Goal: Task Accomplishment & Management: Manage account settings

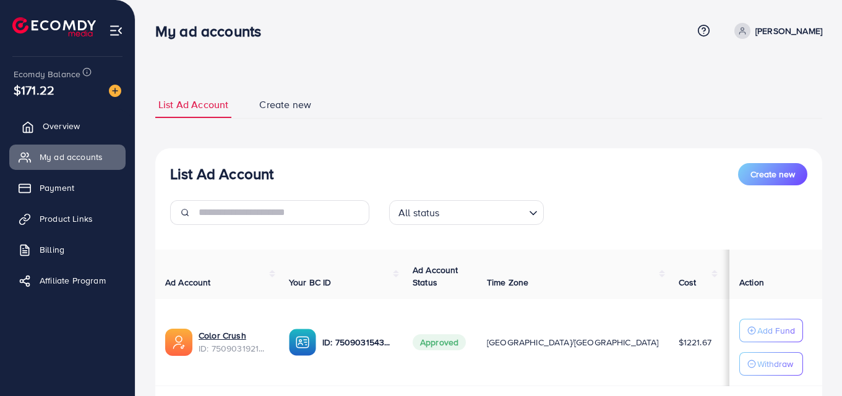
click at [72, 126] on span "Overview" at bounding box center [61, 126] width 37 height 12
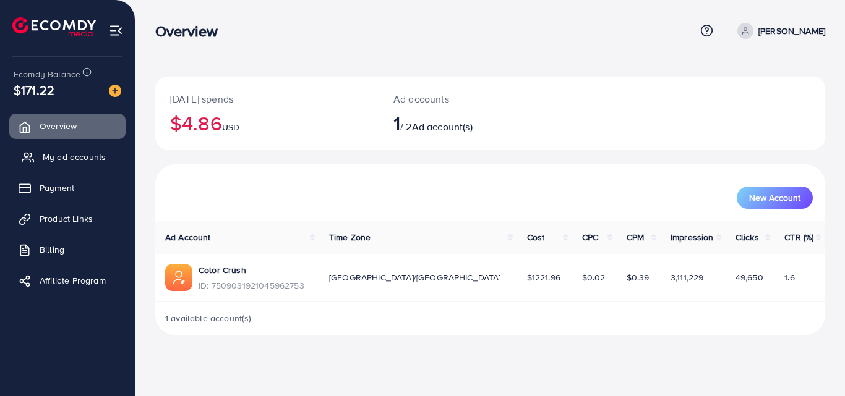
click at [87, 160] on span "My ad accounts" at bounding box center [74, 157] width 63 height 12
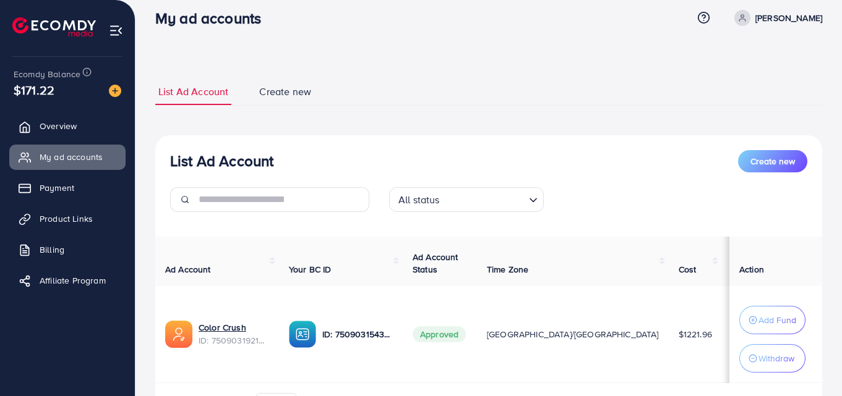
scroll to position [12, 0]
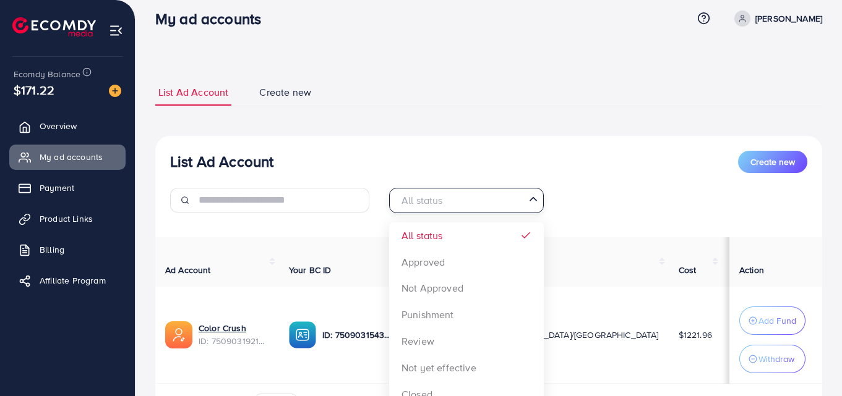
click at [524, 210] on div "All status Loading..." at bounding box center [466, 200] width 155 height 25
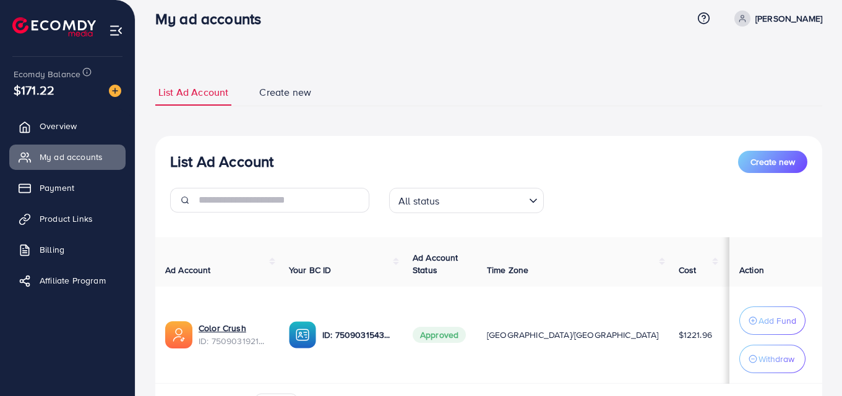
click at [524, 210] on div "All status" at bounding box center [459, 200] width 132 height 22
click at [524, 210] on div "All status" at bounding box center [459, 199] width 132 height 21
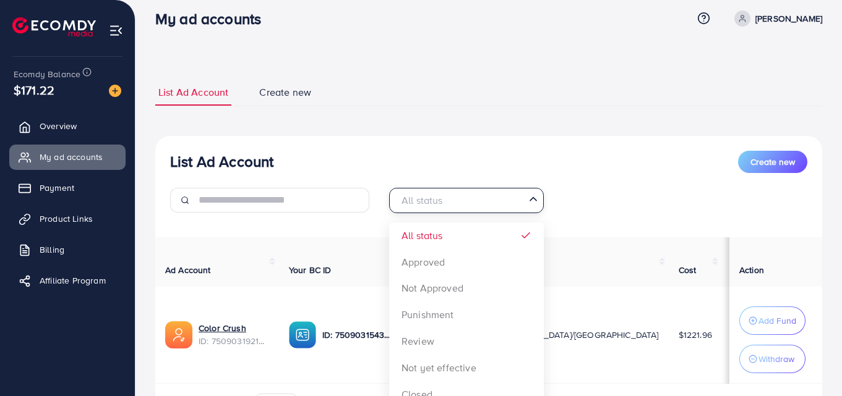
click at [500, 203] on input "Search for option" at bounding box center [459, 200] width 129 height 19
click at [521, 200] on input "Search for option" at bounding box center [459, 200] width 129 height 19
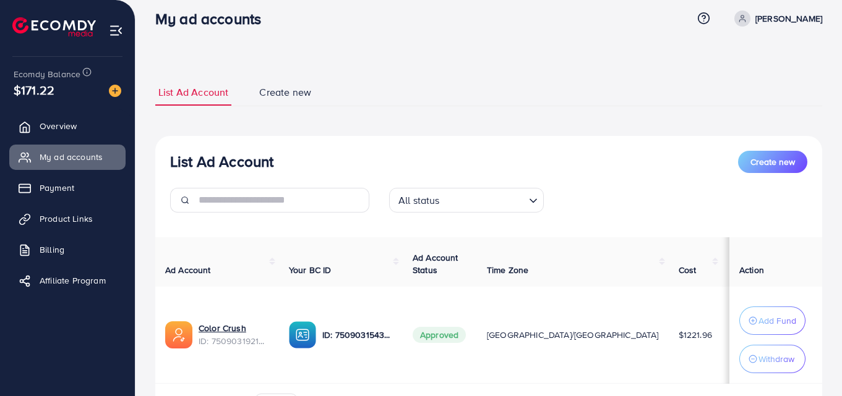
click at [575, 188] on div "All status Loading... All status Approved Not Approved Punishment Review Not ye…" at bounding box center [488, 205] width 219 height 35
click at [536, 208] on div "All status Loading..." at bounding box center [466, 200] width 155 height 25
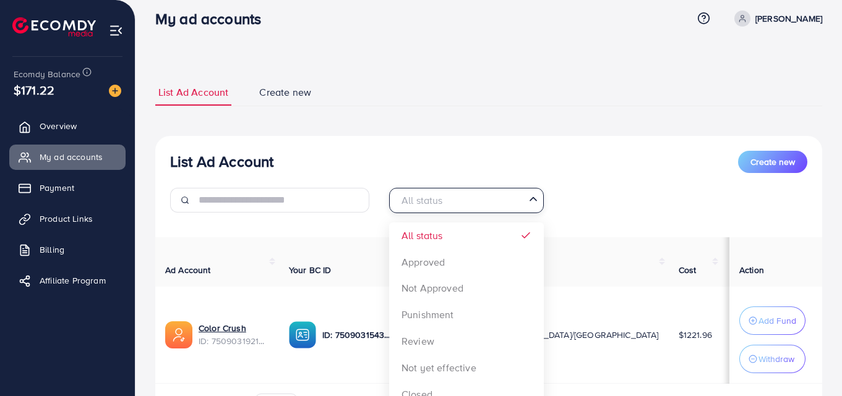
click at [536, 208] on div "All status Loading..." at bounding box center [466, 200] width 155 height 25
click at [585, 168] on div "List Ad Account Create new" at bounding box center [488, 162] width 637 height 22
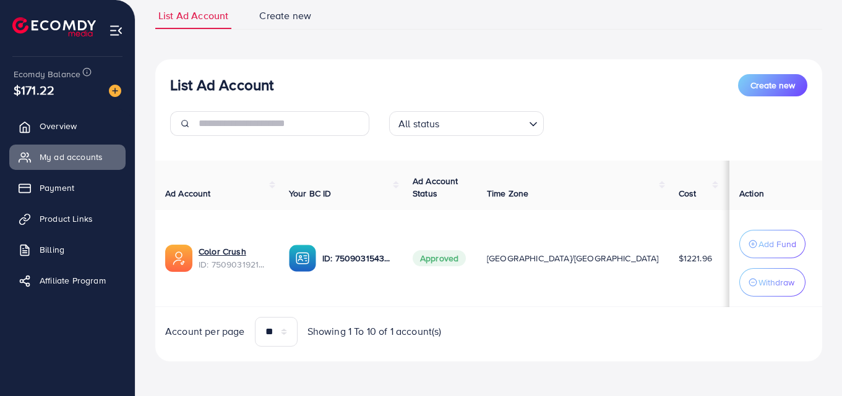
scroll to position [92, 0]
